Goal: Transaction & Acquisition: Book appointment/travel/reservation

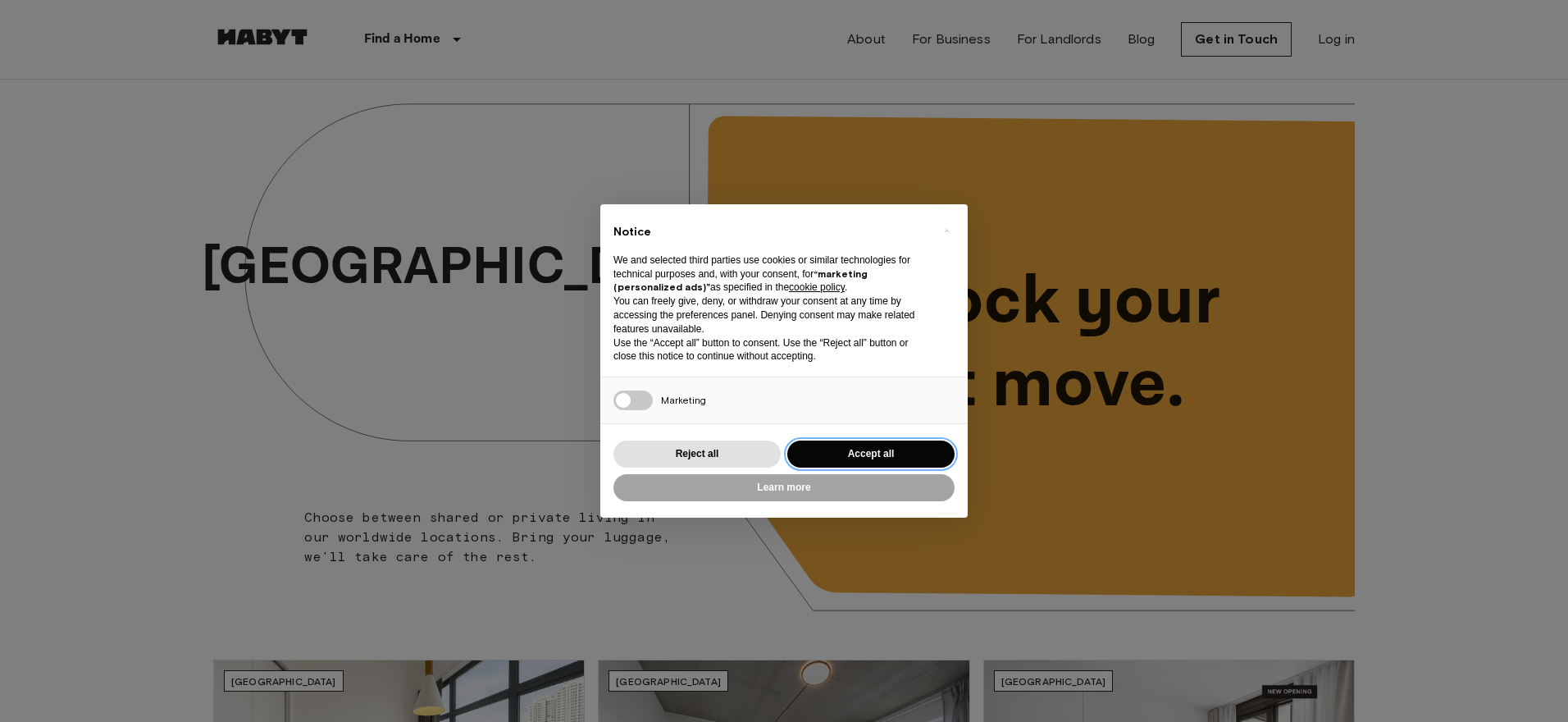
click at [889, 448] on button "Accept all" at bounding box center [870, 454] width 167 height 27
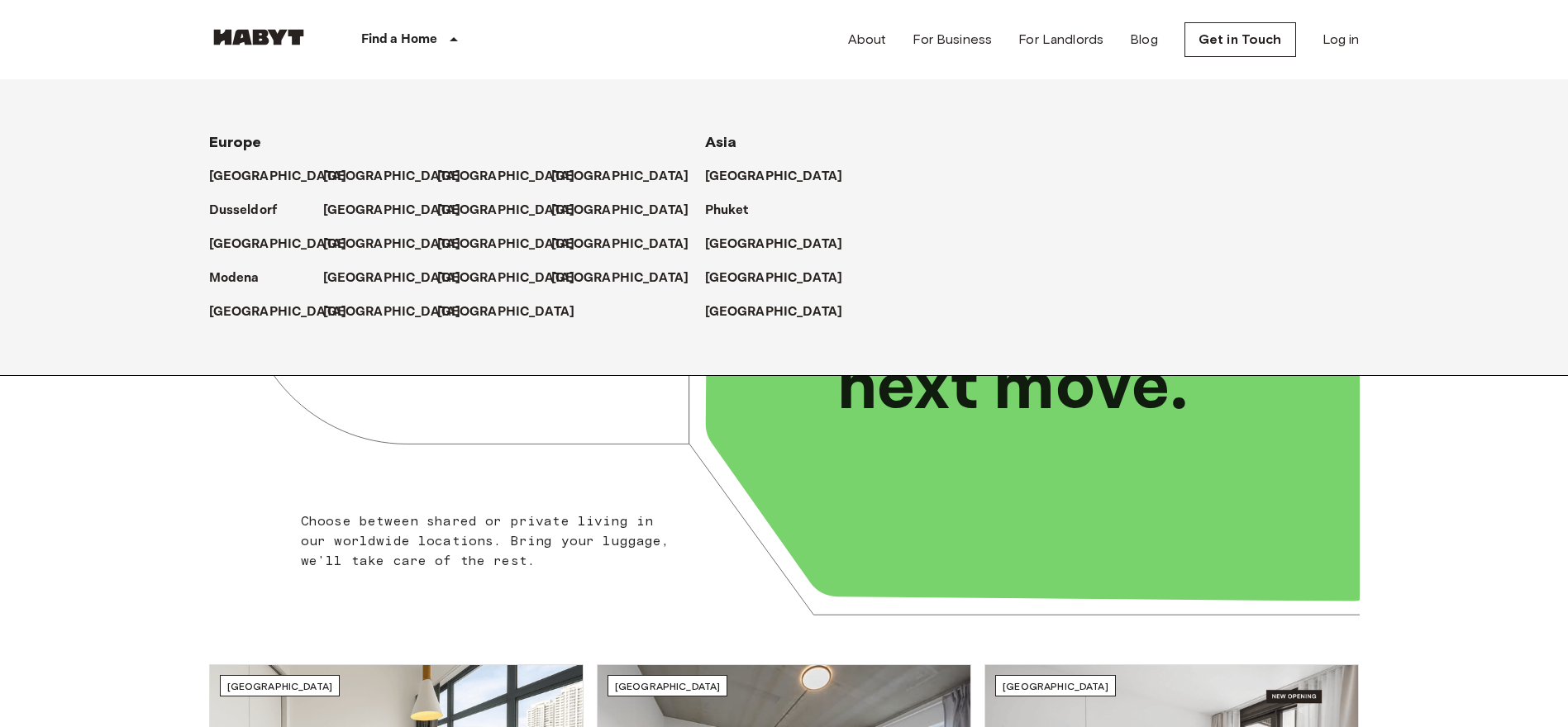
click at [434, 41] on p "Find a Home" at bounding box center [400, 39] width 77 height 20
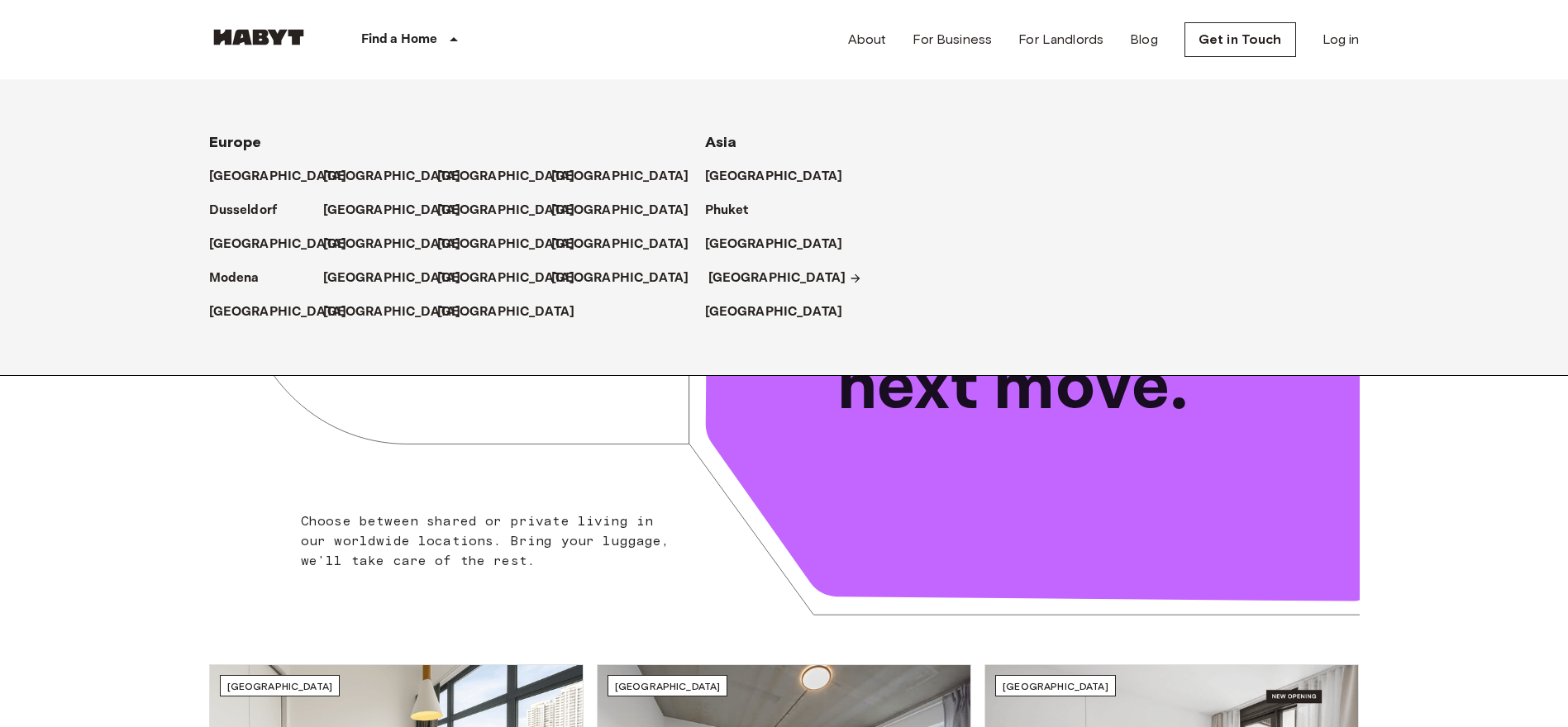
click at [731, 273] on p "[GEOGRAPHIC_DATA]" at bounding box center [778, 278] width 138 height 20
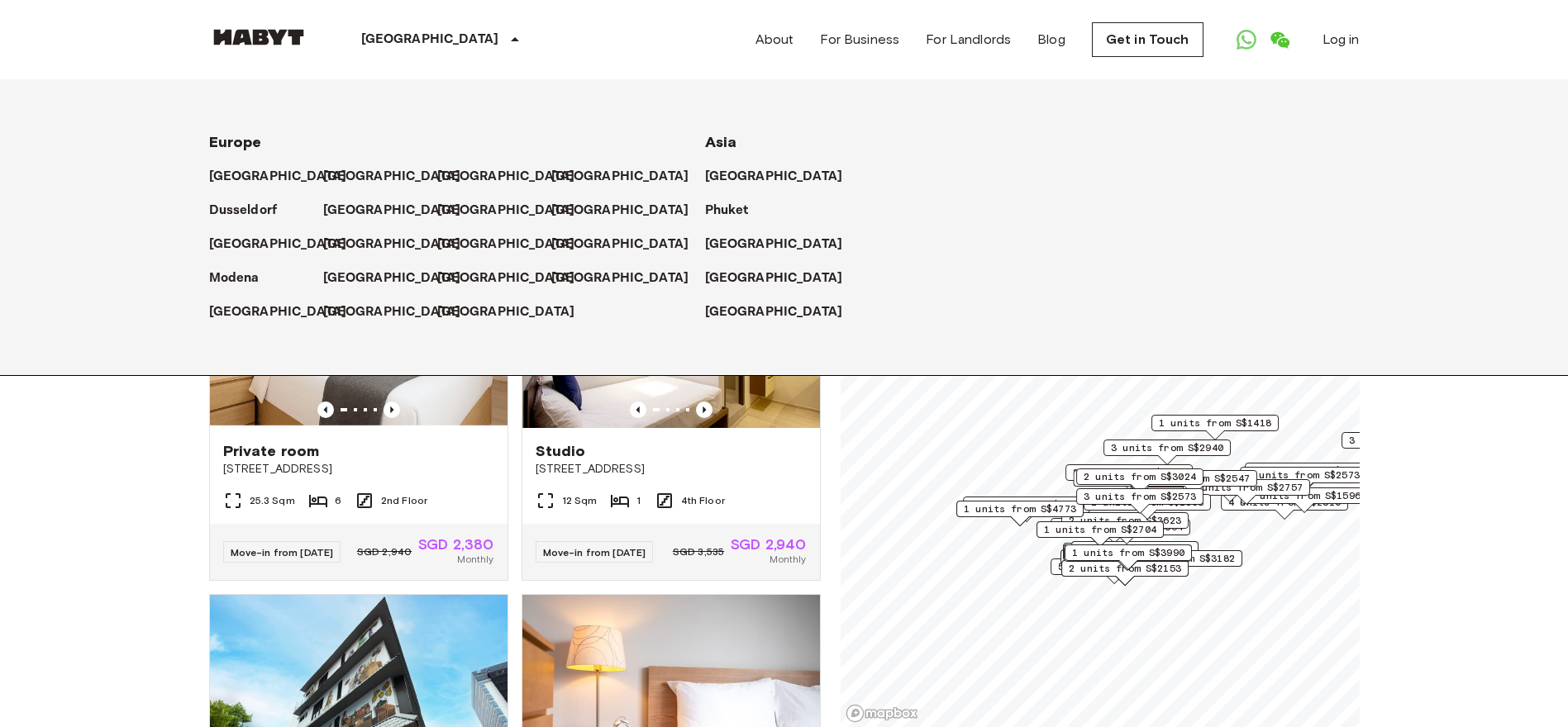
click at [505, 40] on icon at bounding box center [514, 39] width 20 height 20
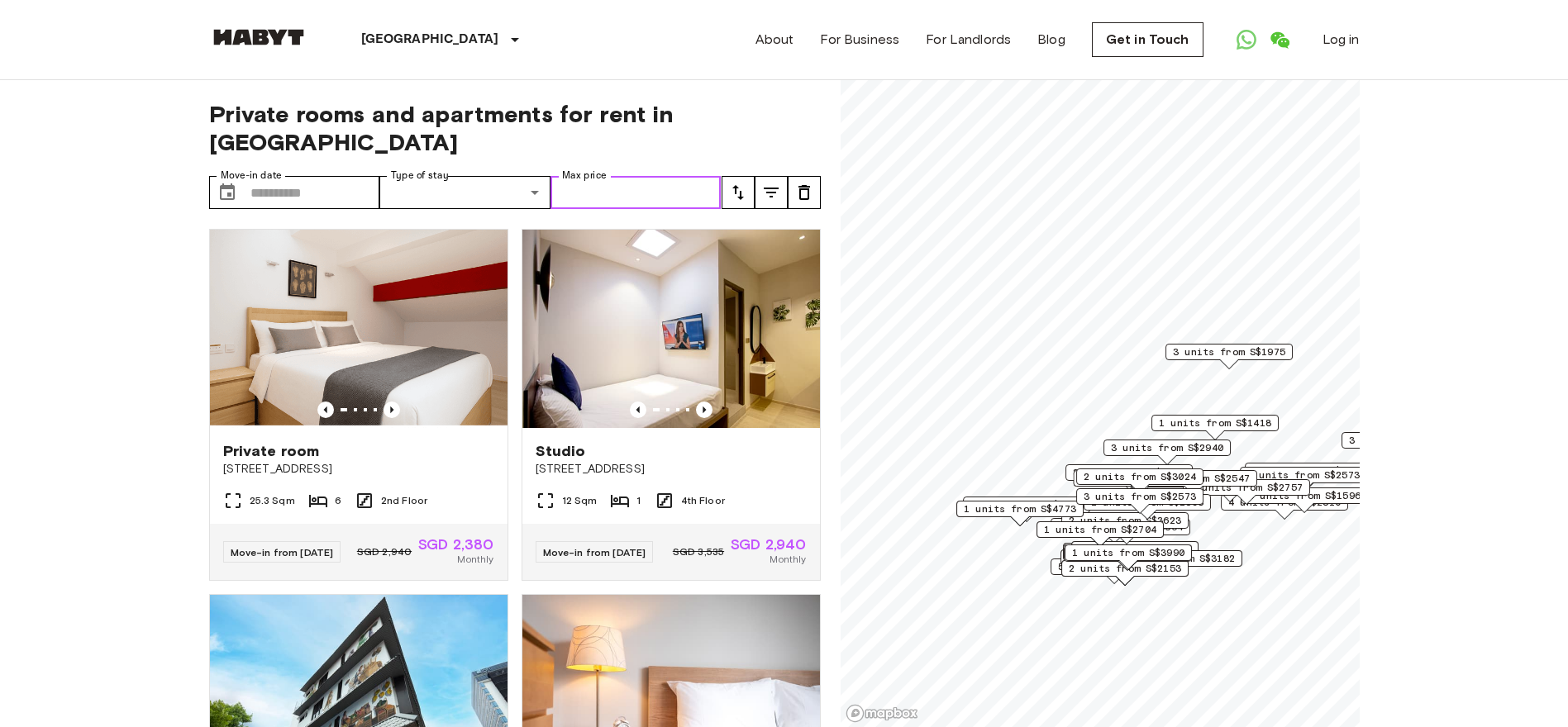
click at [608, 176] on input "Max price" at bounding box center [636, 192] width 171 height 33
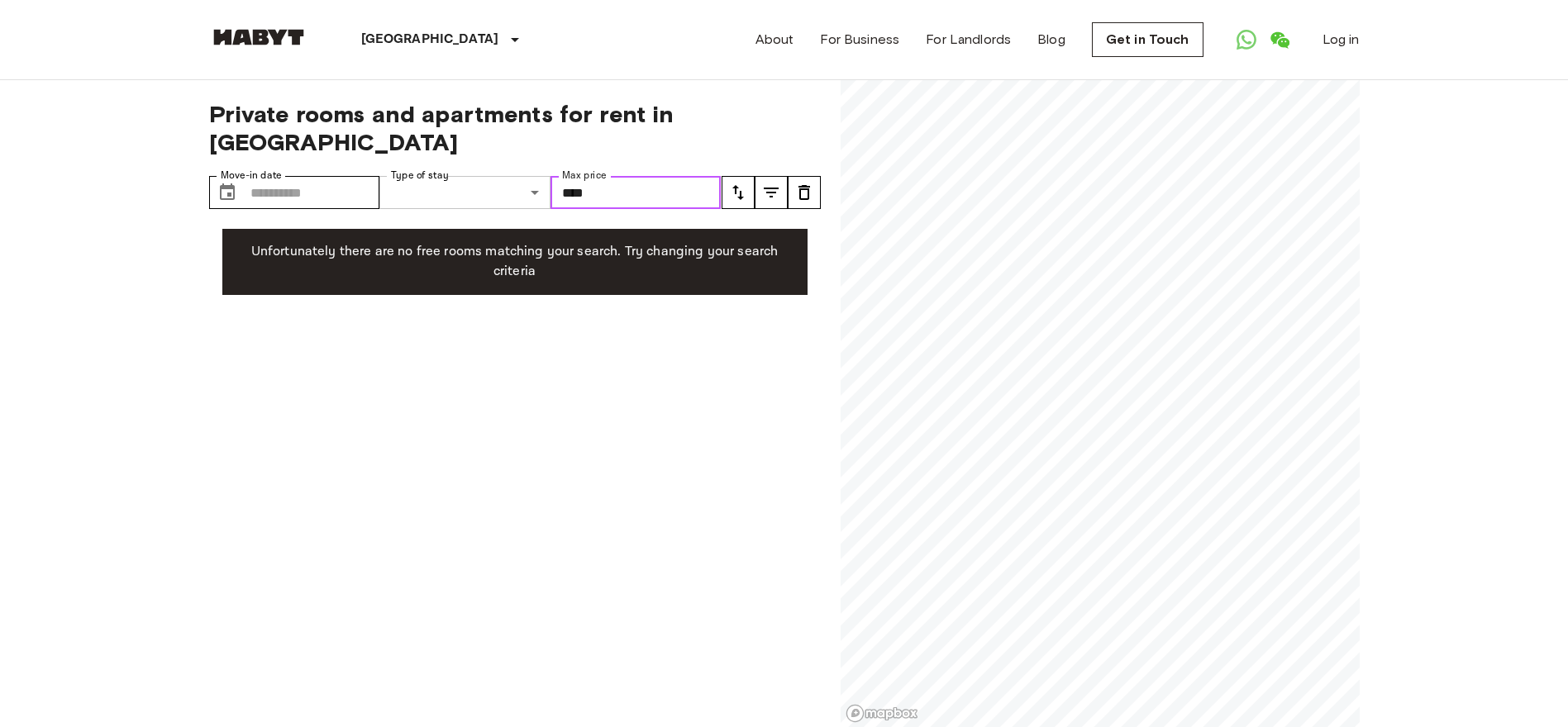
type input "****"
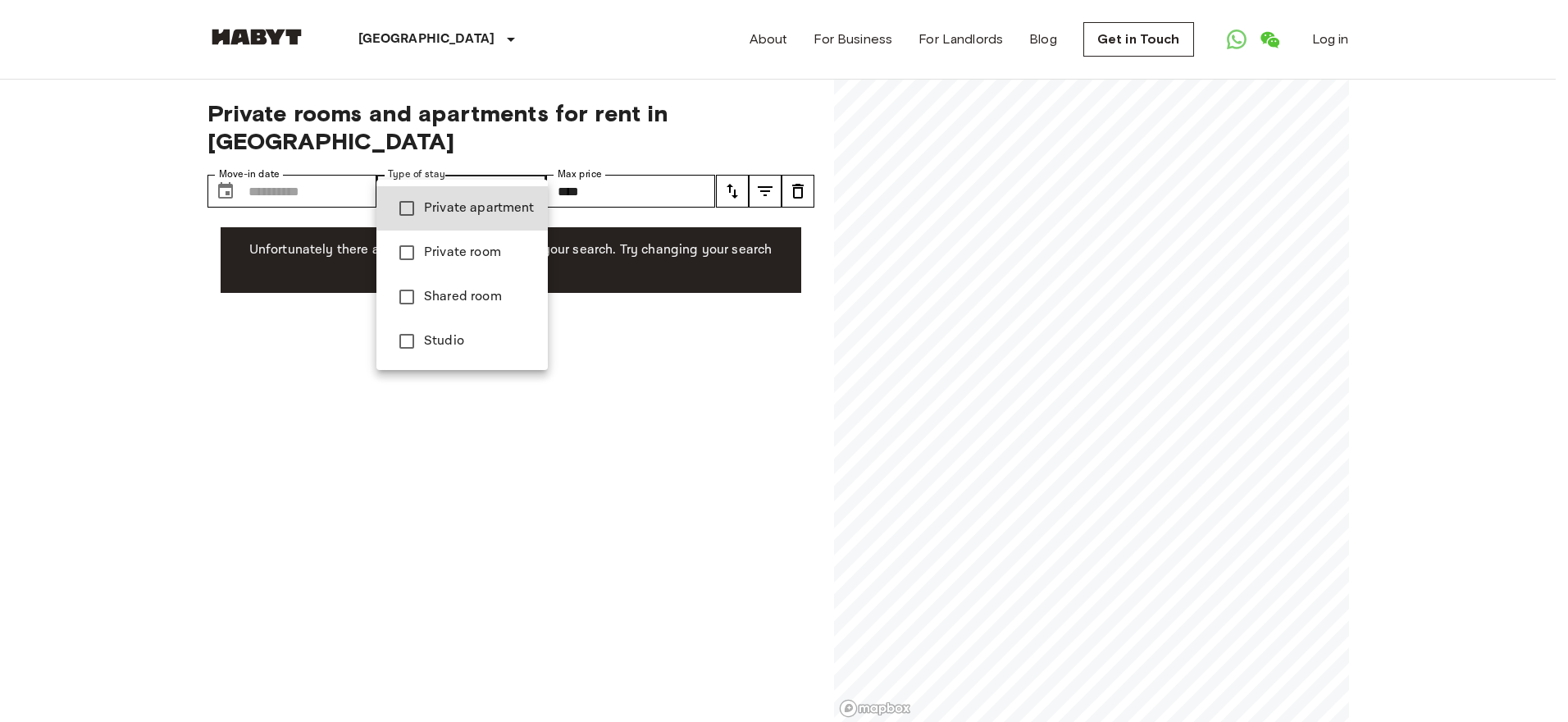
click at [769, 362] on div at bounding box center [784, 361] width 1568 height 722
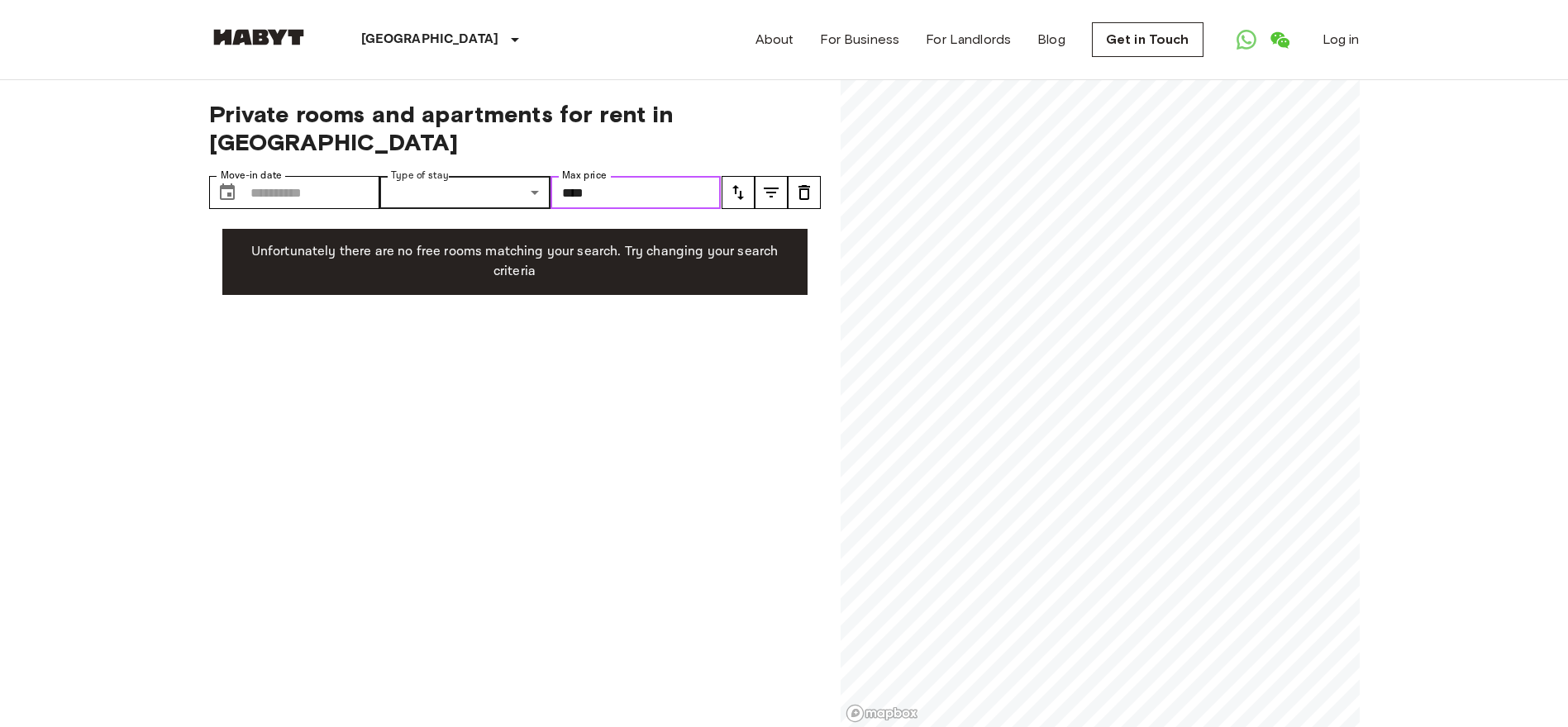
click at [615, 176] on input "****" at bounding box center [636, 192] width 171 height 33
drag, startPoint x: 592, startPoint y: 164, endPoint x: 473, endPoint y: 144, distance: 120.7
click at [473, 144] on div "Private rooms and apartments for rent in [GEOGRAPHIC_DATA] Move-in date ​ Move-…" at bounding box center [514, 404] width 612 height 648
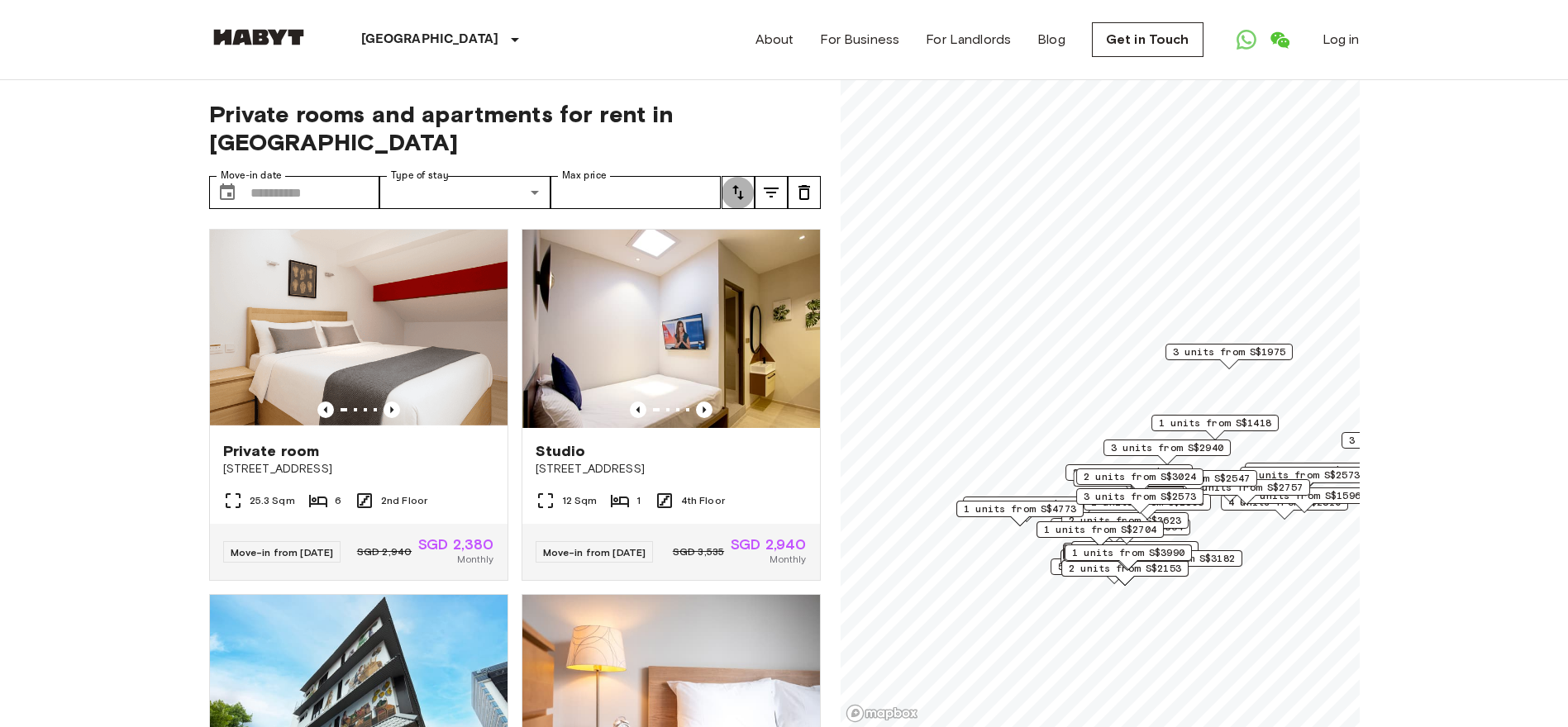
click at [746, 183] on icon "tune" at bounding box center [738, 192] width 20 height 20
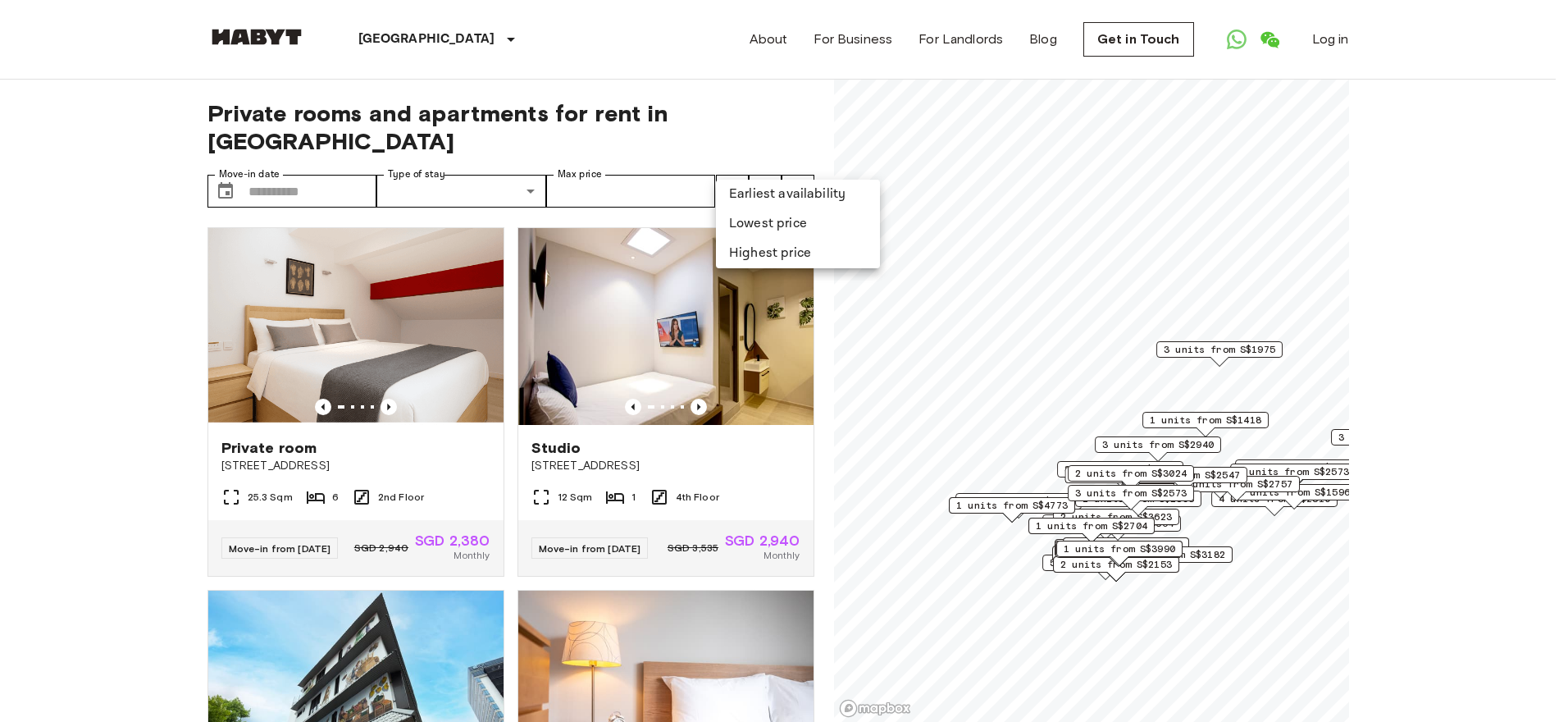
click at [763, 221] on li "Lowest price" at bounding box center [798, 224] width 164 height 29
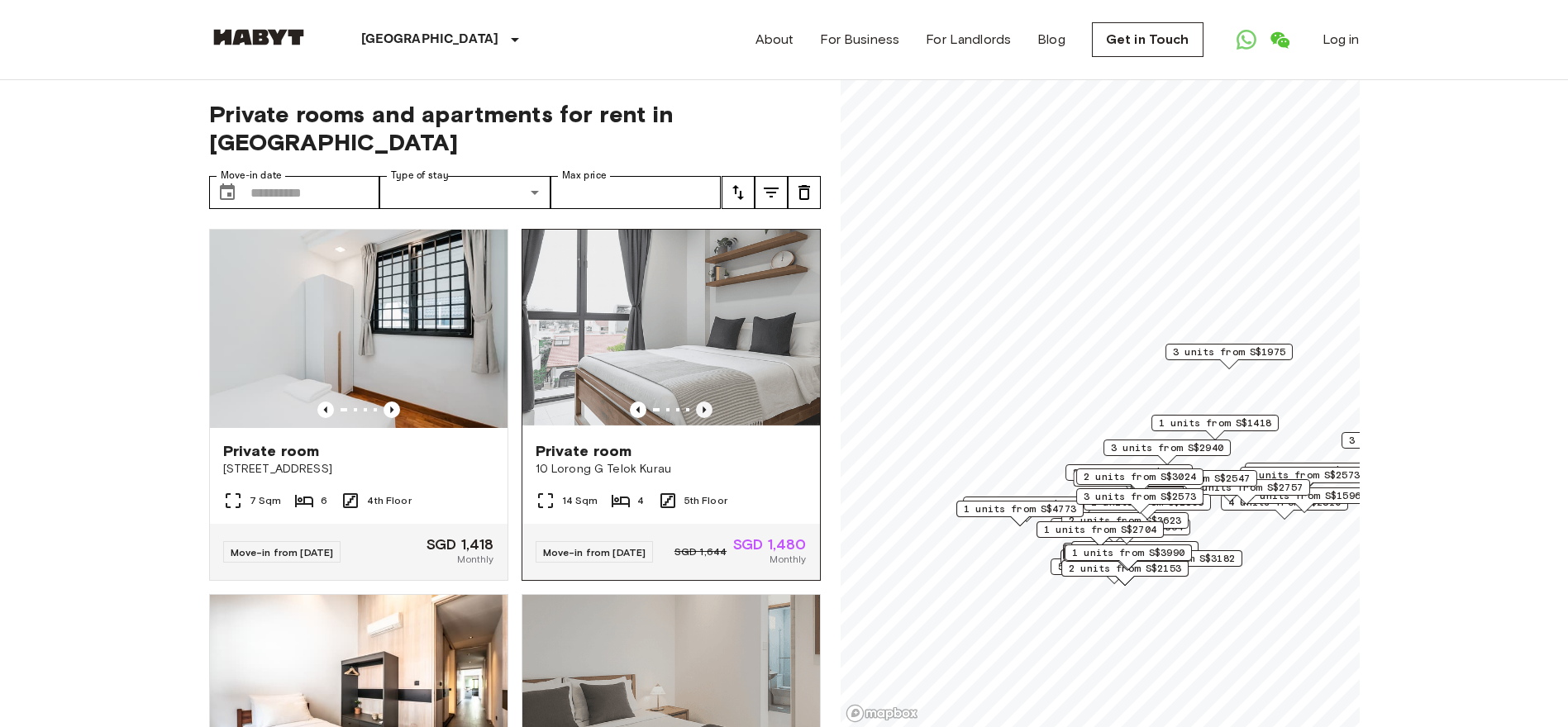
click at [696, 402] on icon "Previous image" at bounding box center [704, 410] width 16 height 16
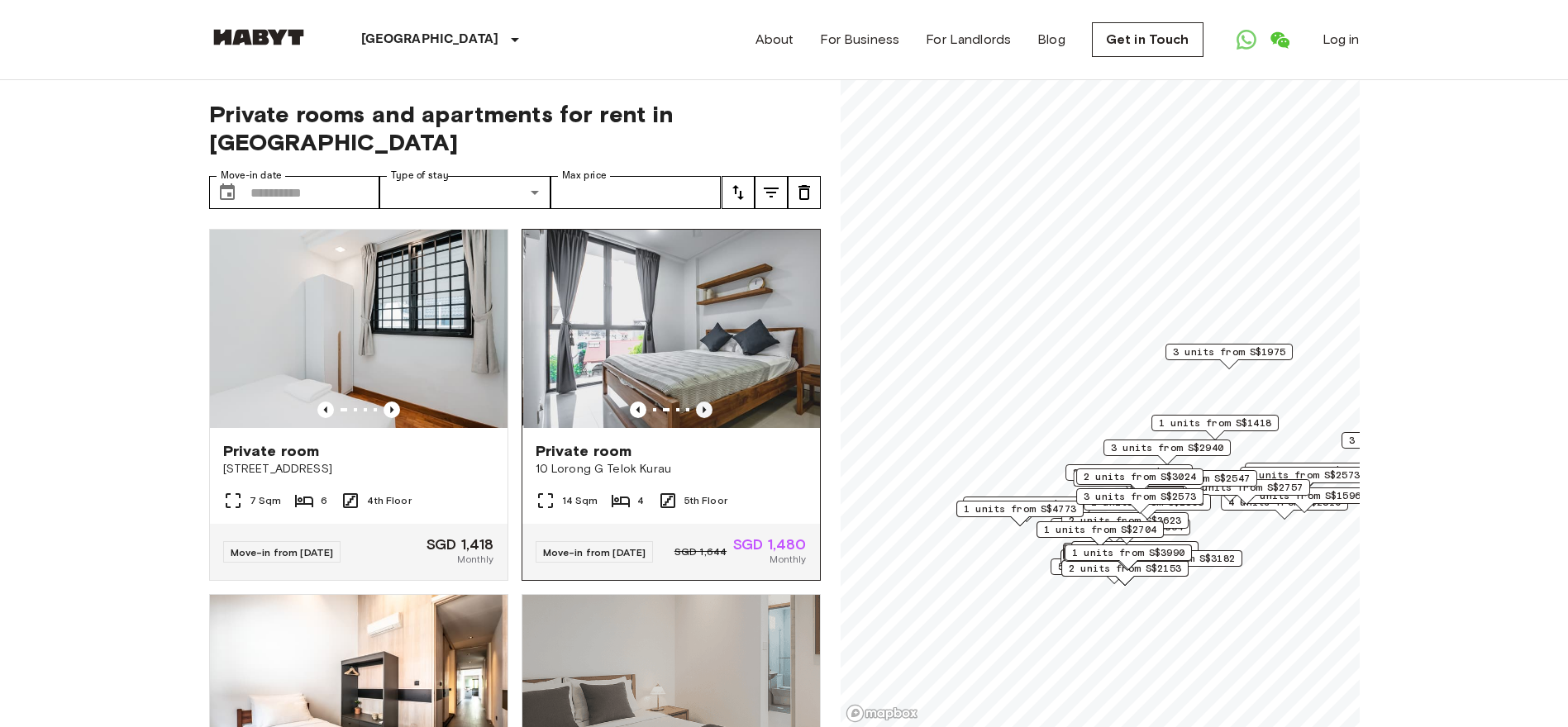
click at [696, 402] on icon "Previous image" at bounding box center [704, 410] width 16 height 16
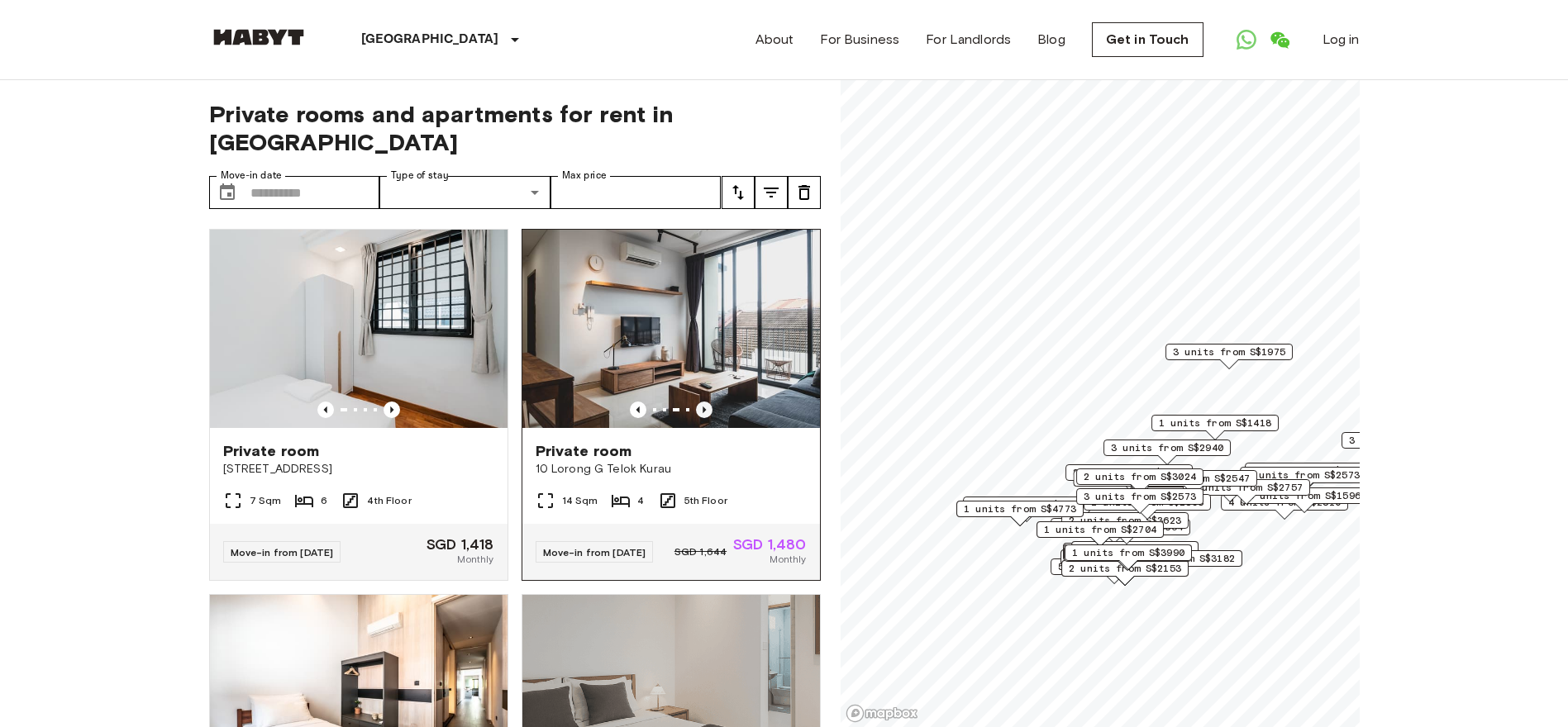
click at [696, 402] on icon "Previous image" at bounding box center [704, 410] width 16 height 16
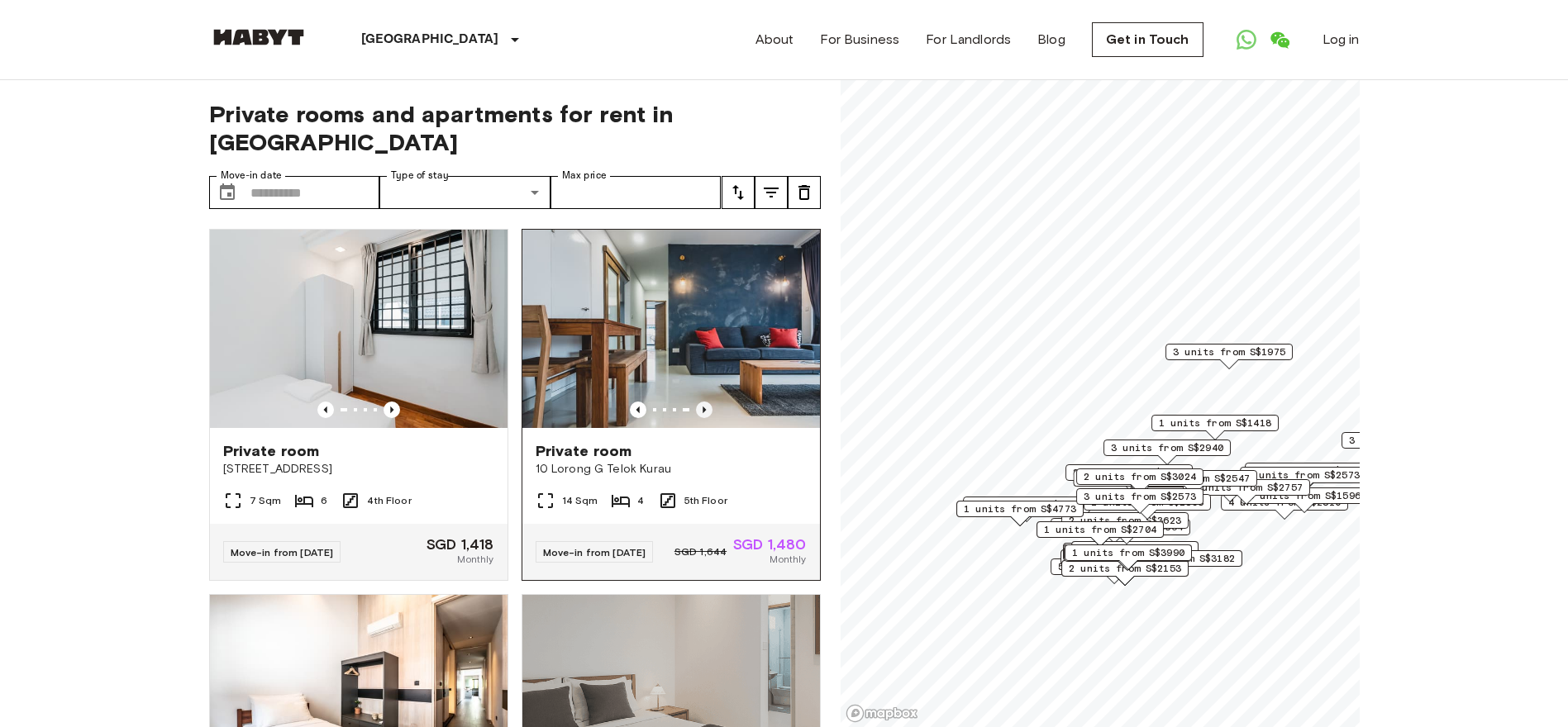
click at [696, 402] on icon "Previous image" at bounding box center [704, 410] width 16 height 16
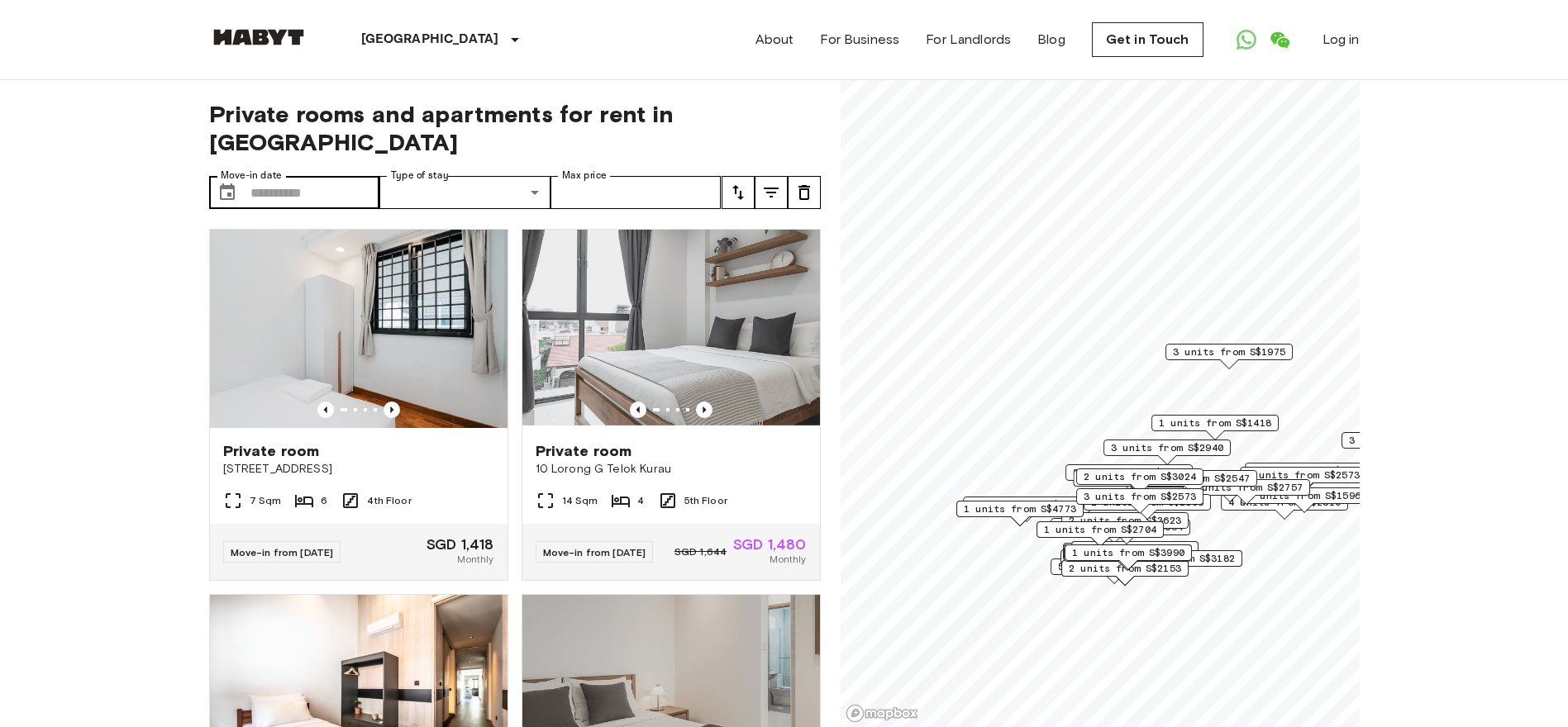
click at [246, 176] on div "​ Move-in date" at bounding box center [294, 192] width 171 height 33
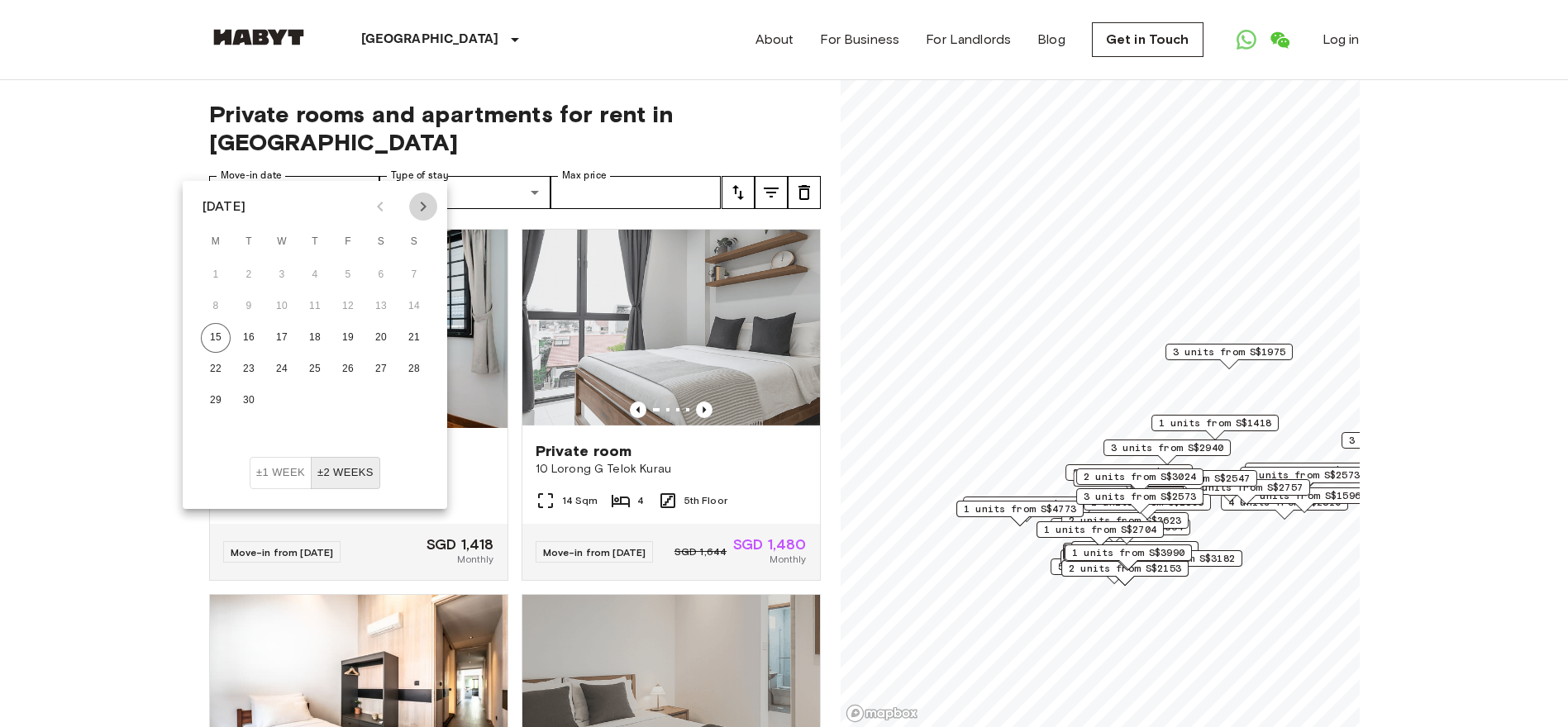
click at [424, 205] on icon "Next month" at bounding box center [424, 206] width 6 height 9
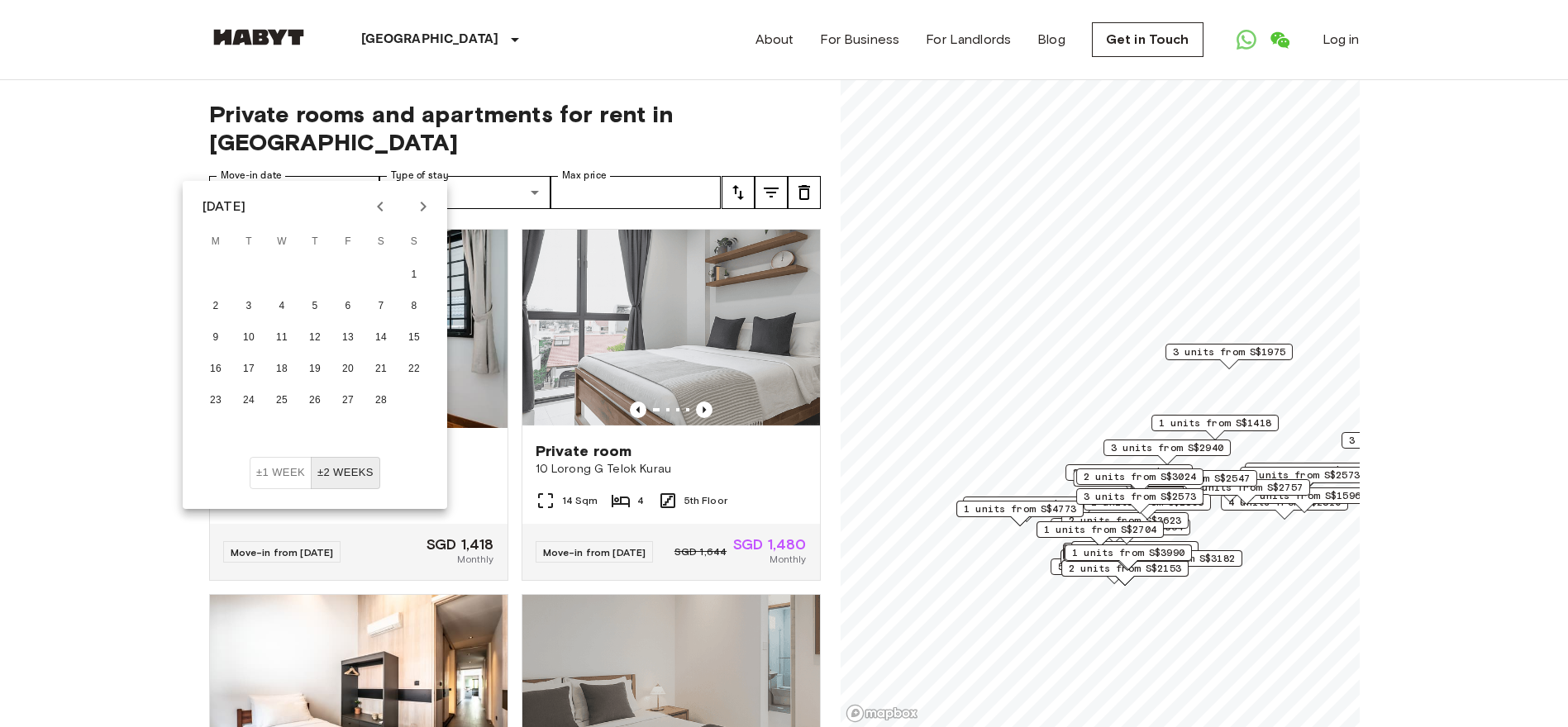
click at [424, 205] on icon "Next month" at bounding box center [424, 206] width 6 height 9
click at [405, 272] on button "1" at bounding box center [414, 275] width 29 height 29
type input "**********"
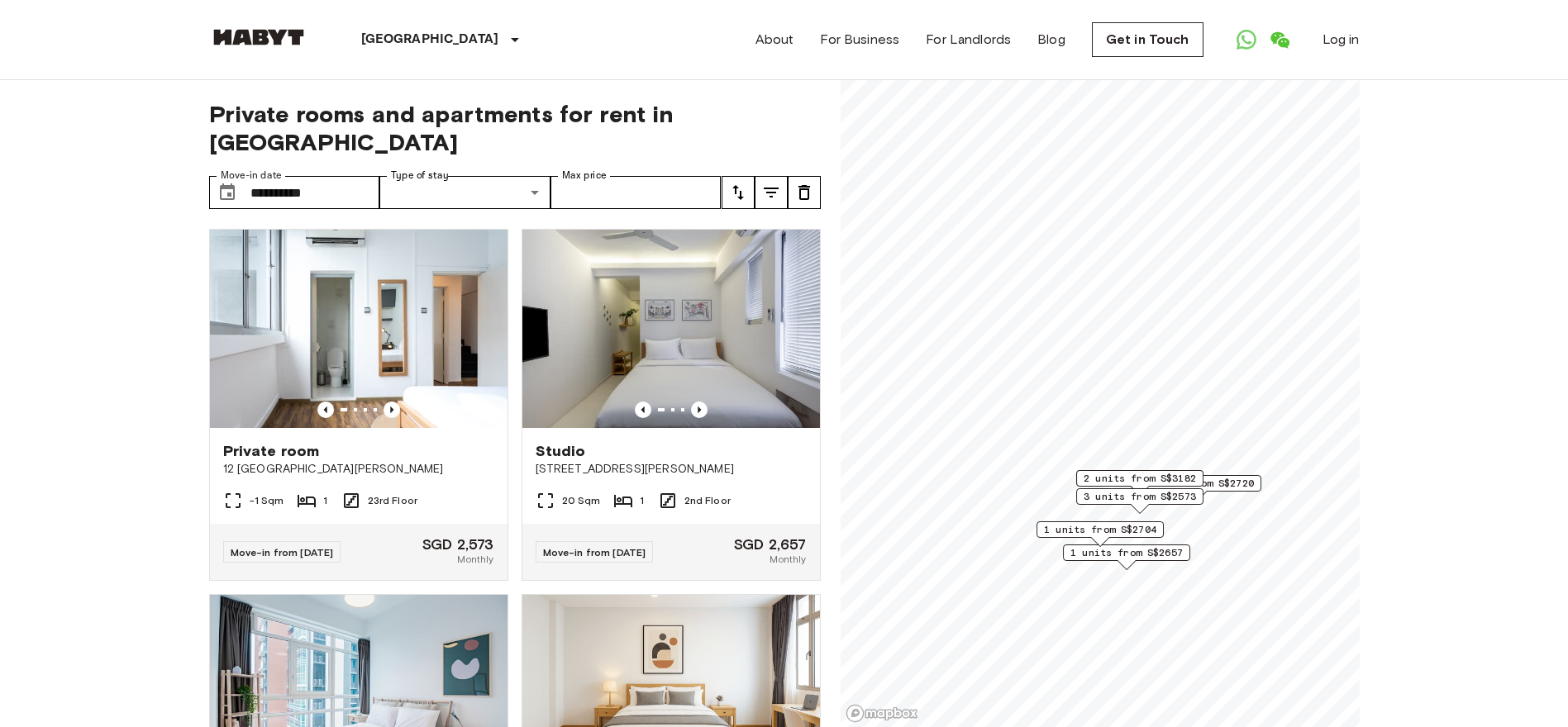
click at [734, 178] on button "tune" at bounding box center [738, 192] width 33 height 33
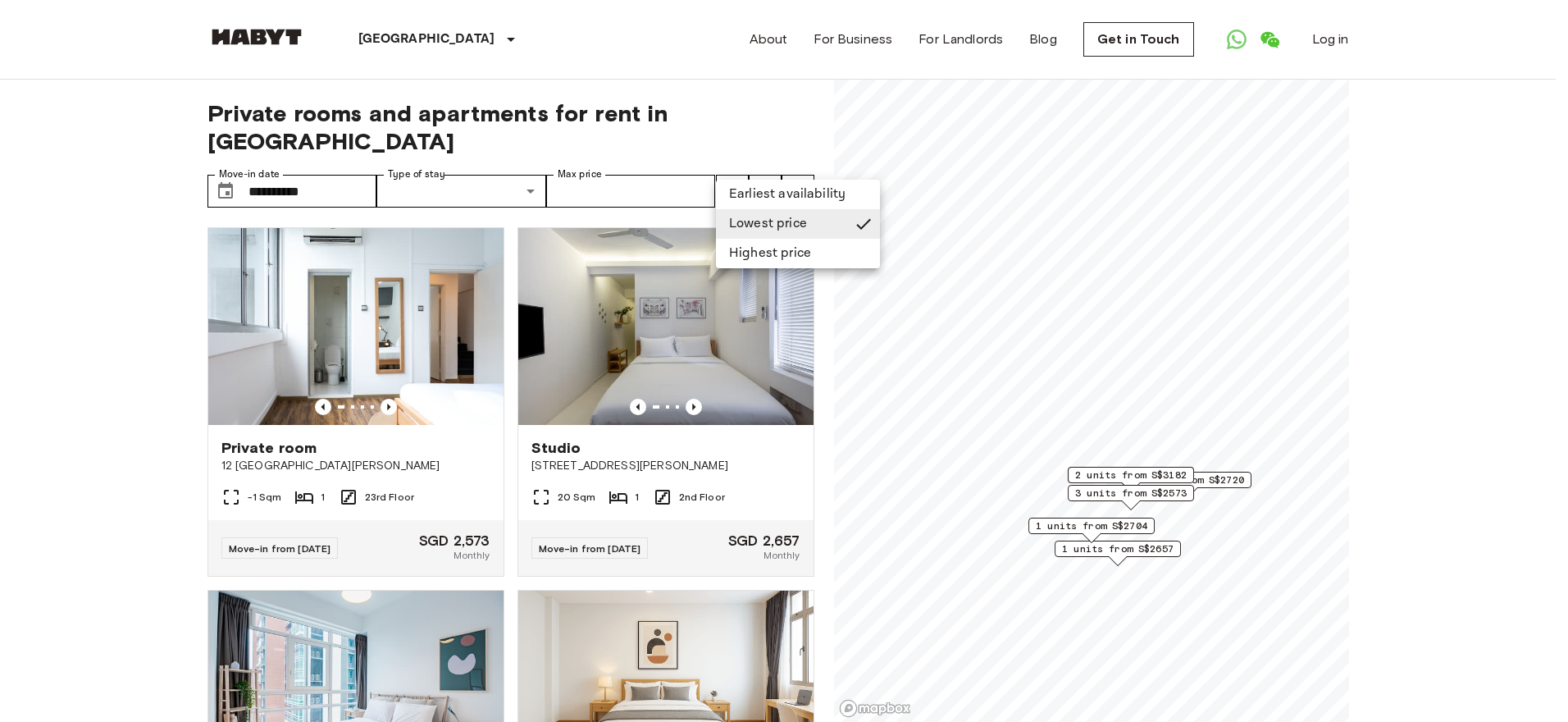
click at [750, 222] on li "Lowest price" at bounding box center [798, 224] width 164 height 29
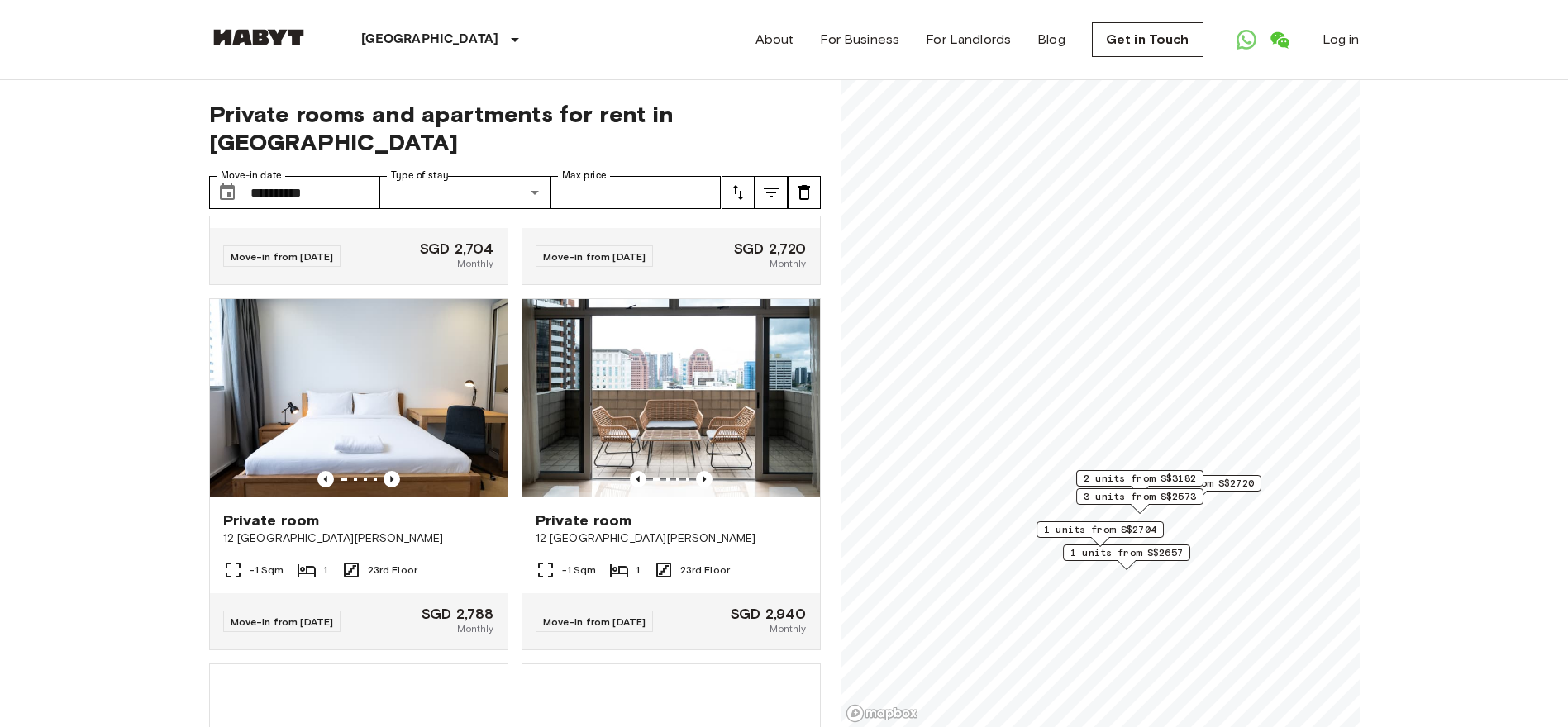
scroll to position [166, 0]
